Goal: Information Seeking & Learning: Learn about a topic

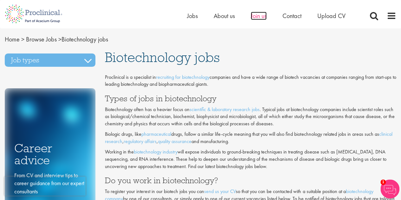
click at [260, 16] on span "Join us" at bounding box center [259, 16] width 16 height 8
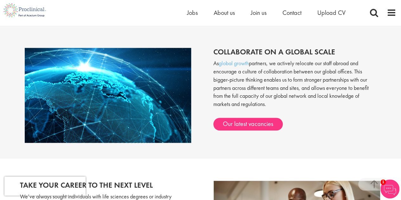
scroll to position [491, 0]
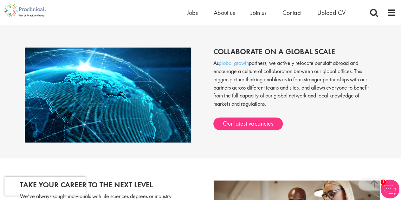
click at [264, 64] on p "As global growth partners, we actively relocate our staff abroad and encourage …" at bounding box center [294, 86] width 163 height 55
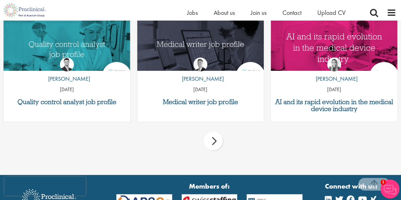
scroll to position [813, 0]
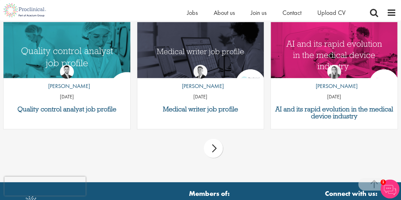
click at [80, 56] on img "Link to a post" at bounding box center [67, 55] width 152 height 79
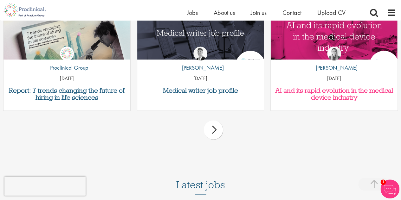
scroll to position [1585, 0]
